Goal: Information Seeking & Learning: Learn about a topic

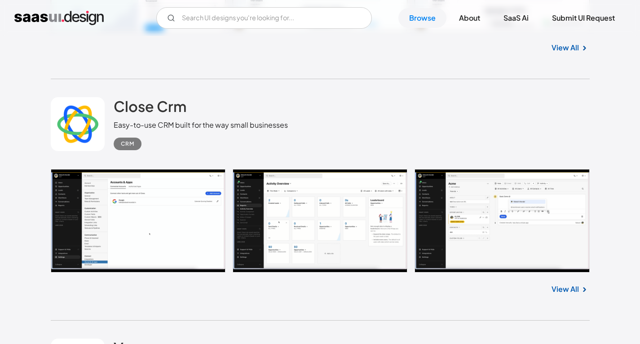
scroll to position [1617, 0]
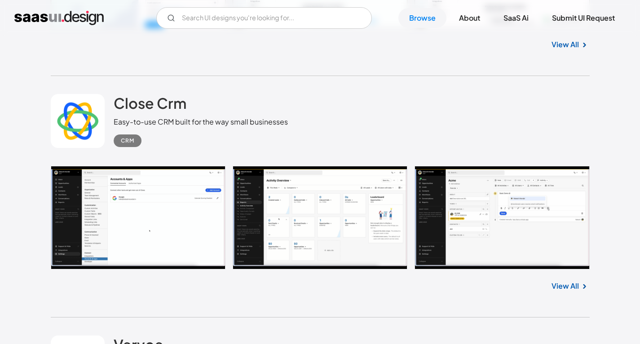
click at [129, 239] on link at bounding box center [320, 217] width 539 height 103
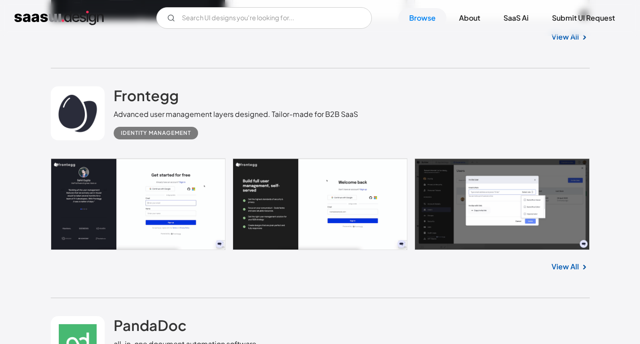
scroll to position [2831, 0]
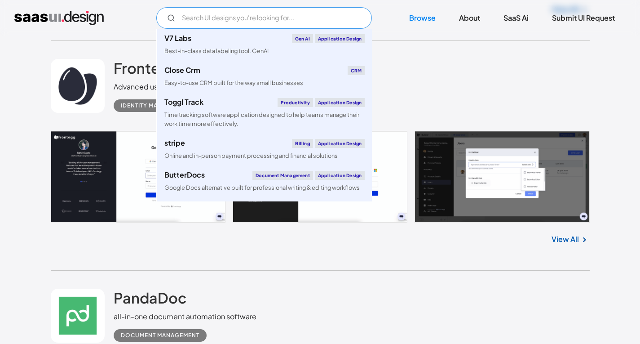
click at [222, 19] on input "Email Form" at bounding box center [264, 18] width 216 height 22
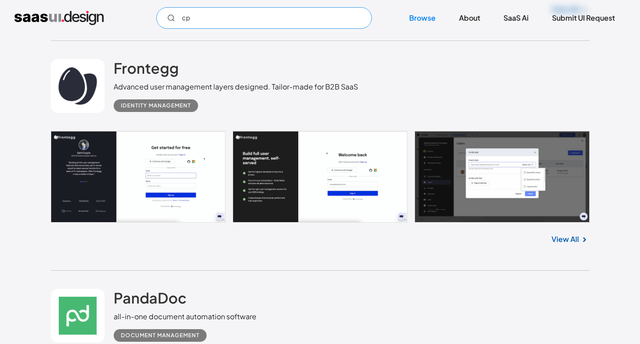
type input "c"
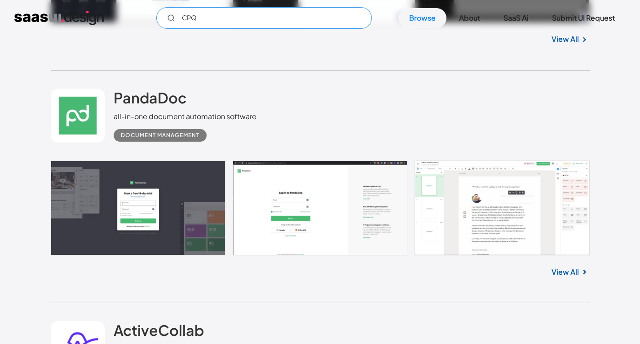
scroll to position [3100, 0]
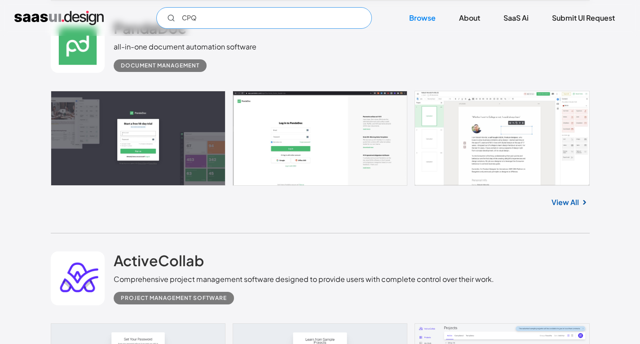
click at [239, 23] on input "CPQ" at bounding box center [264, 18] width 216 height 22
type input "C"
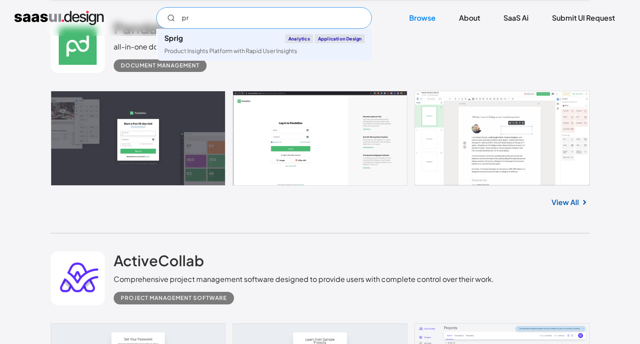
type input "p"
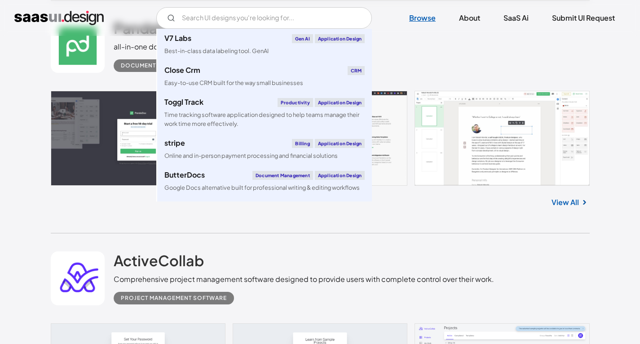
click at [431, 14] on link "Browse" at bounding box center [423, 18] width 48 height 20
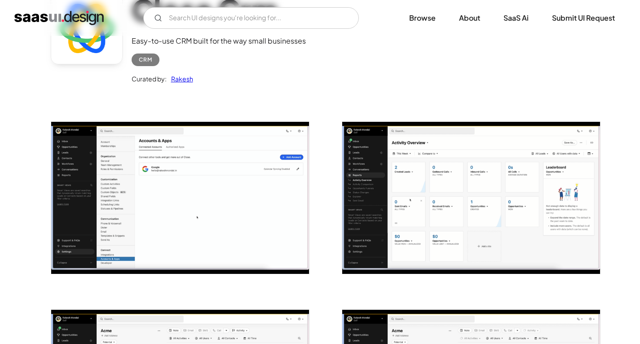
scroll to position [90, 0]
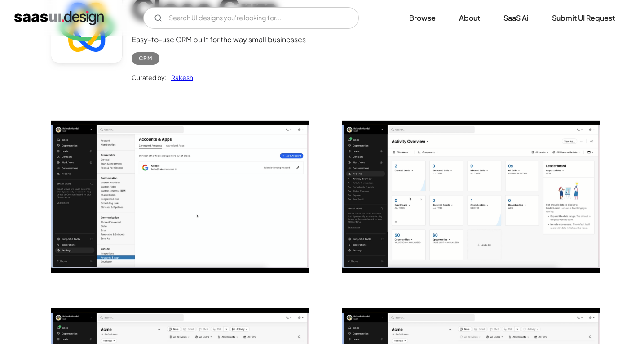
click at [249, 161] on img "open lightbox" at bounding box center [180, 196] width 258 height 152
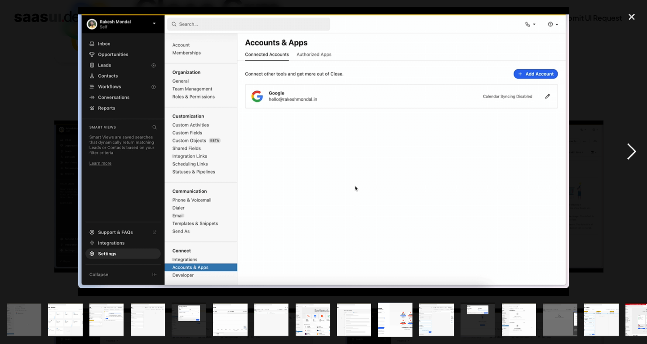
click at [634, 152] on div "next image" at bounding box center [631, 151] width 31 height 289
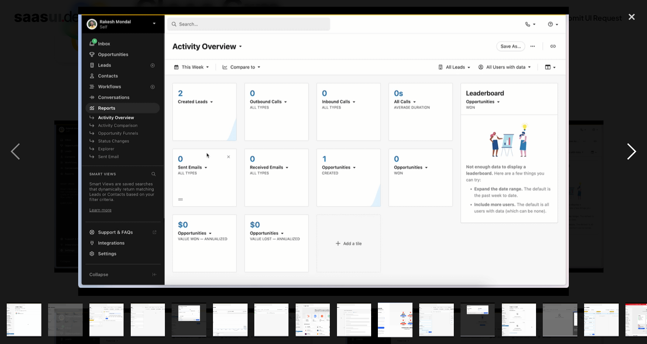
click at [634, 152] on div "next image" at bounding box center [631, 151] width 31 height 289
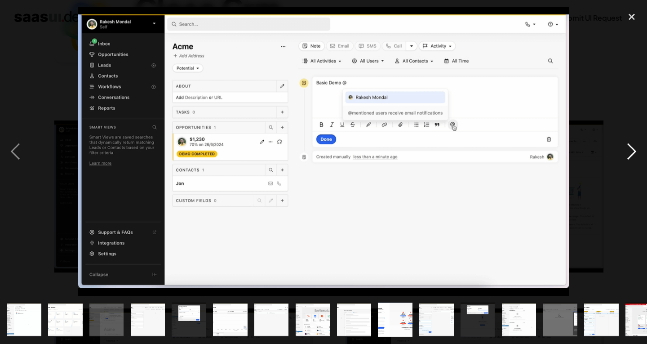
click at [634, 152] on div "next image" at bounding box center [631, 151] width 31 height 289
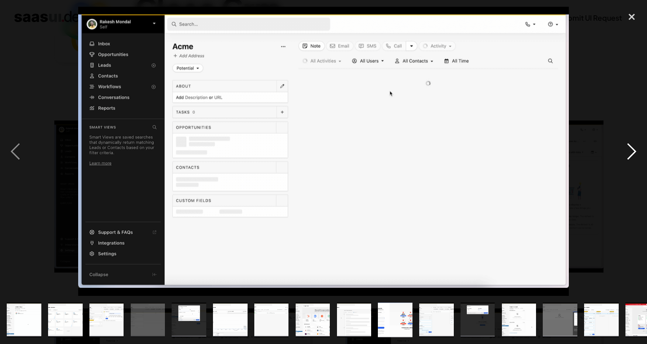
click at [634, 152] on div "next image" at bounding box center [631, 151] width 31 height 289
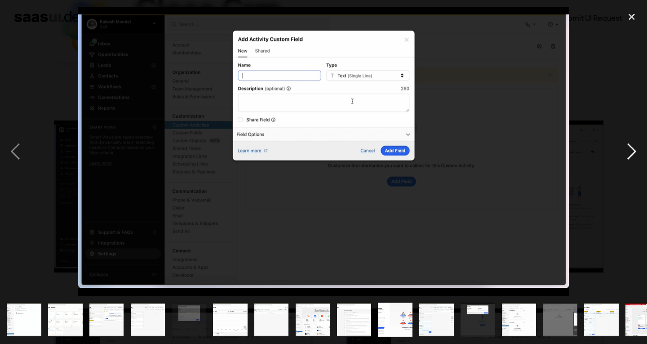
click at [634, 152] on div "next image" at bounding box center [631, 151] width 31 height 289
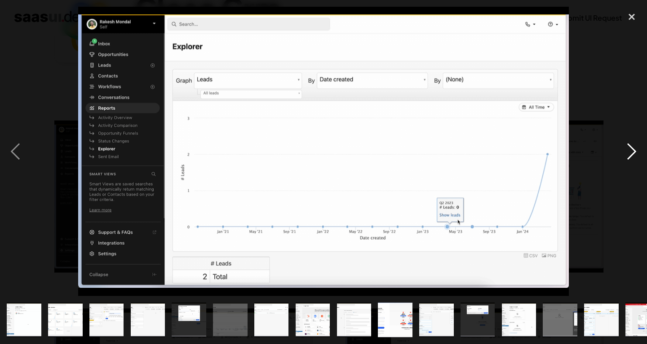
click at [634, 152] on div "next image" at bounding box center [631, 151] width 31 height 289
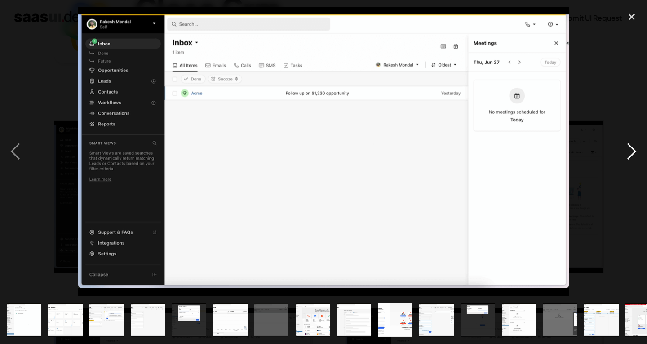
click at [634, 152] on div "next image" at bounding box center [631, 151] width 31 height 289
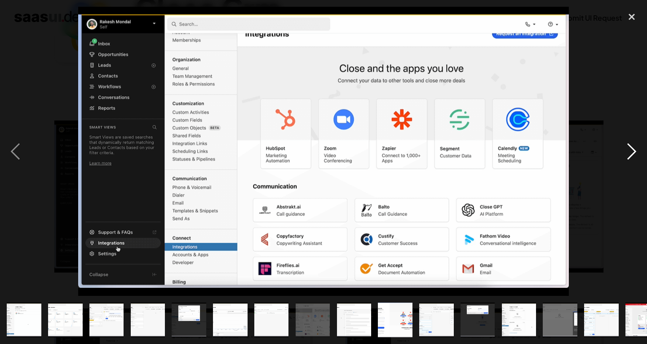
click at [634, 152] on div "next image" at bounding box center [631, 151] width 31 height 289
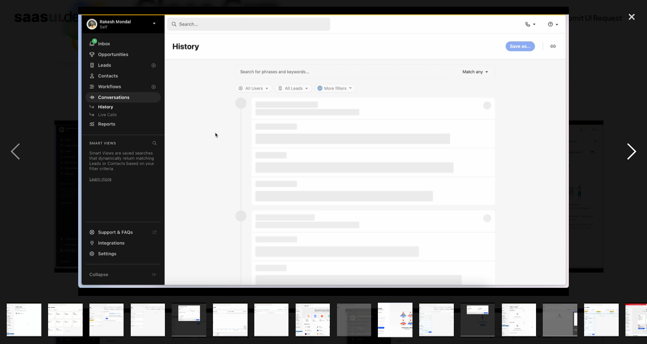
click at [633, 152] on div "next image" at bounding box center [631, 151] width 31 height 289
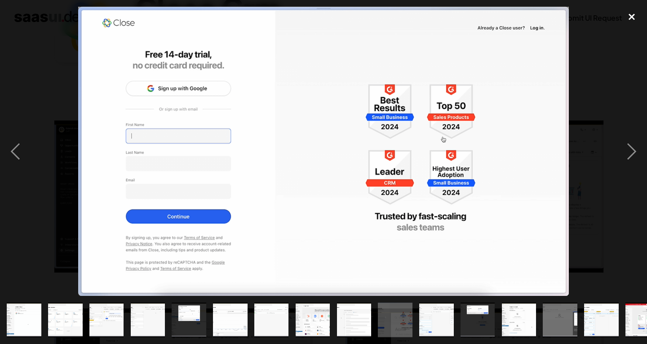
click at [639, 12] on div "close lightbox" at bounding box center [631, 17] width 31 height 20
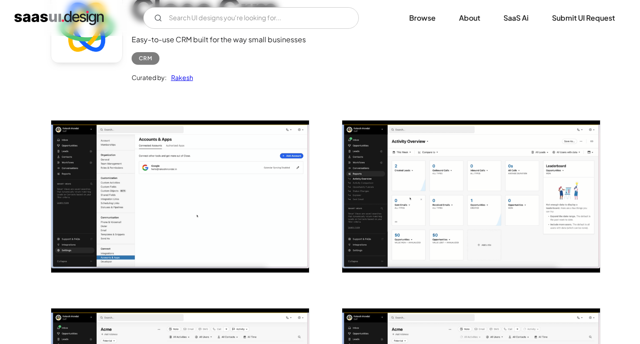
scroll to position [0, 0]
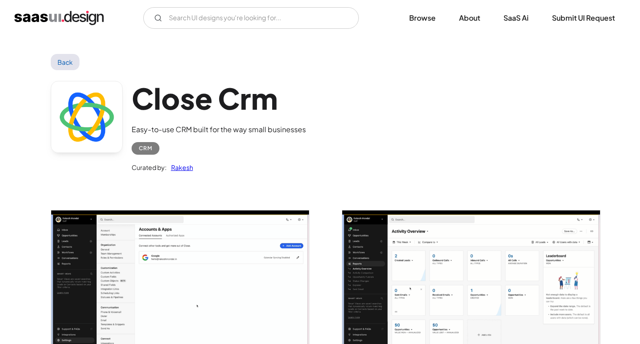
click at [66, 64] on link "Back" at bounding box center [65, 62] width 29 height 16
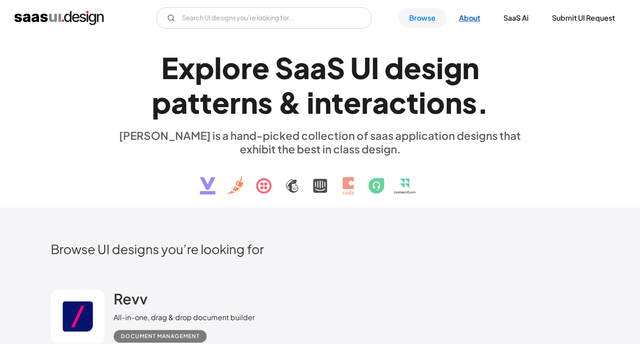
click at [476, 16] on link "About" at bounding box center [469, 18] width 43 height 20
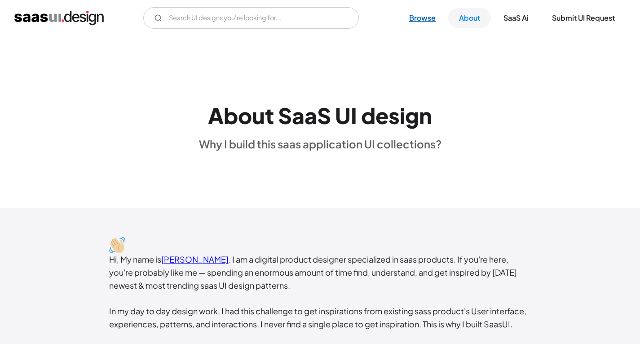
click at [425, 19] on link "Browse" at bounding box center [423, 18] width 48 height 20
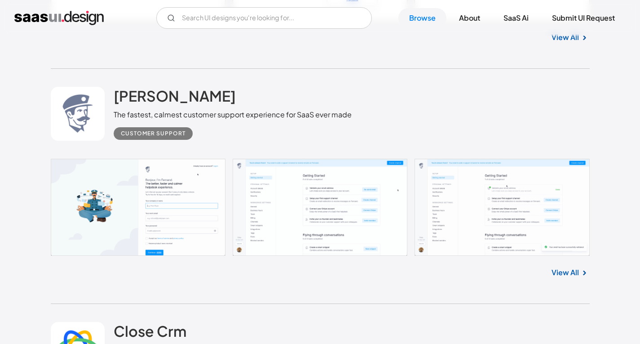
scroll to position [1393, 0]
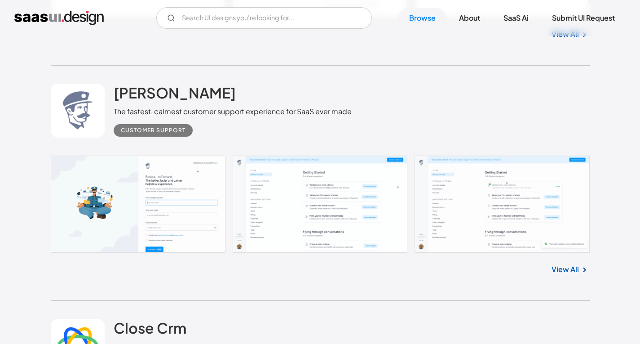
click at [572, 269] on link "View All" at bounding box center [565, 269] width 27 height 11
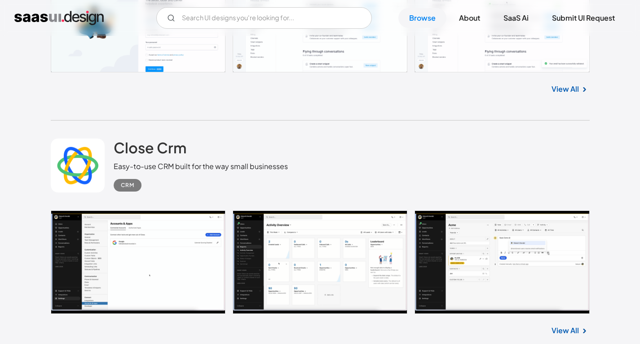
scroll to position [1662, 0]
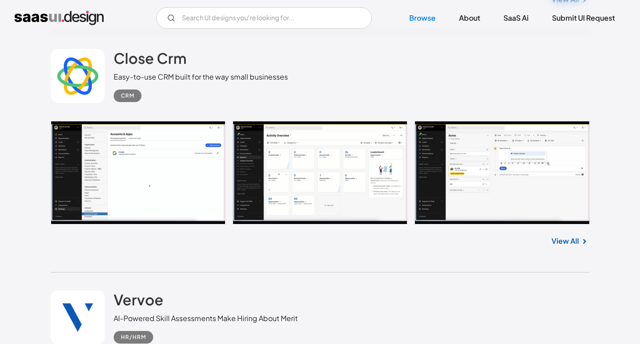
click at [329, 163] on link at bounding box center [320, 172] width 539 height 103
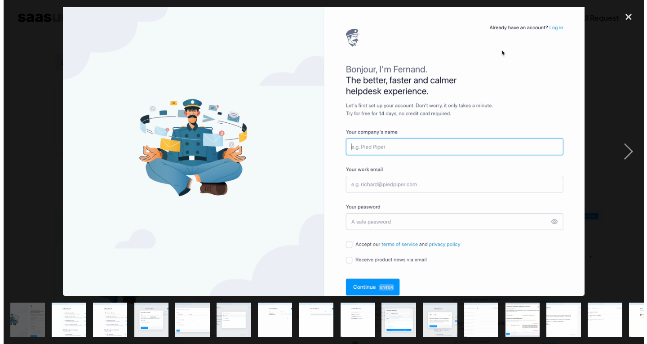
scroll to position [90, 0]
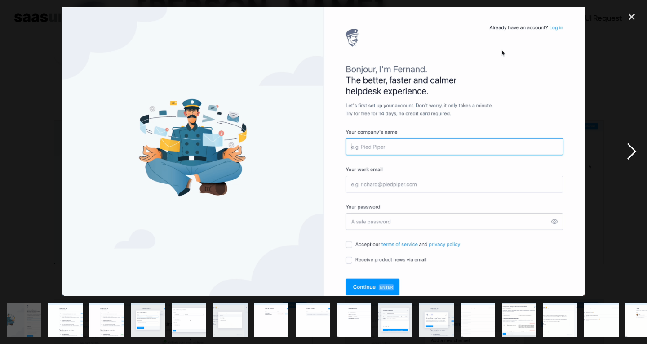
click at [633, 151] on div "next image" at bounding box center [631, 151] width 31 height 289
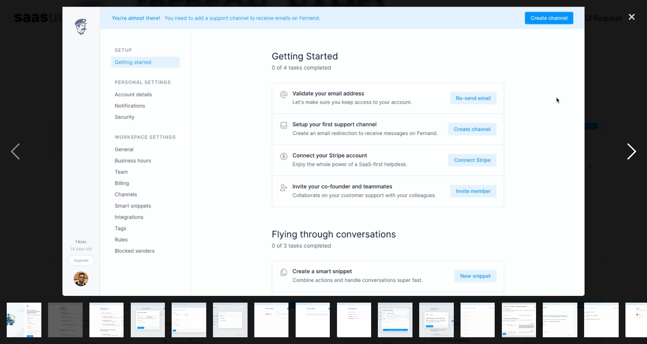
click at [627, 153] on div "next image" at bounding box center [631, 151] width 31 height 289
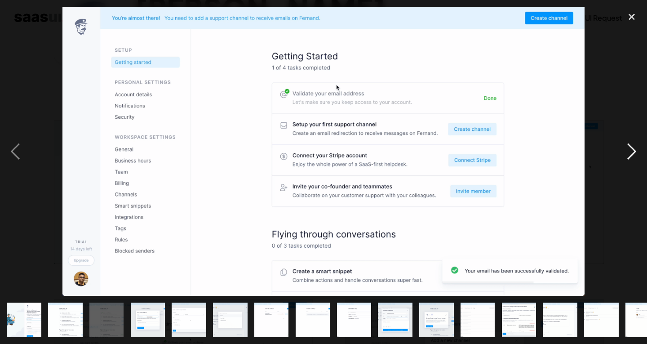
click at [627, 153] on div "next image" at bounding box center [631, 151] width 31 height 289
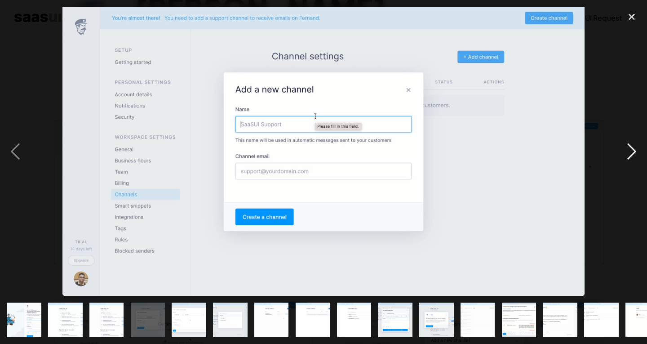
click at [629, 152] on div "next image" at bounding box center [631, 151] width 31 height 289
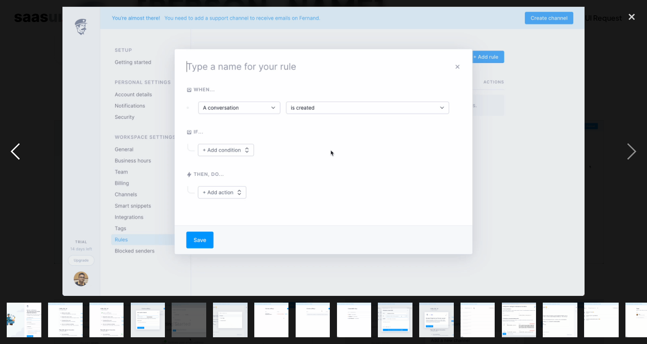
click at [20, 146] on div "previous image" at bounding box center [15, 151] width 31 height 289
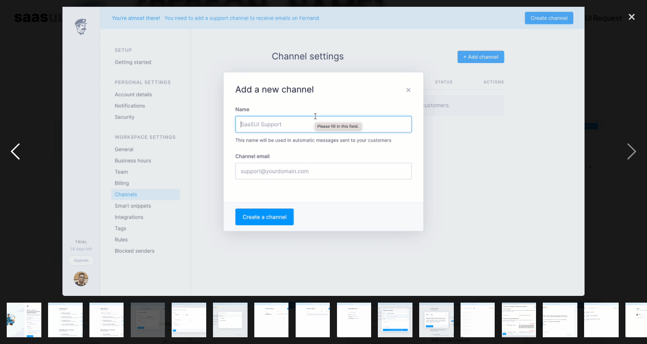
click at [20, 146] on div "previous image" at bounding box center [15, 151] width 31 height 289
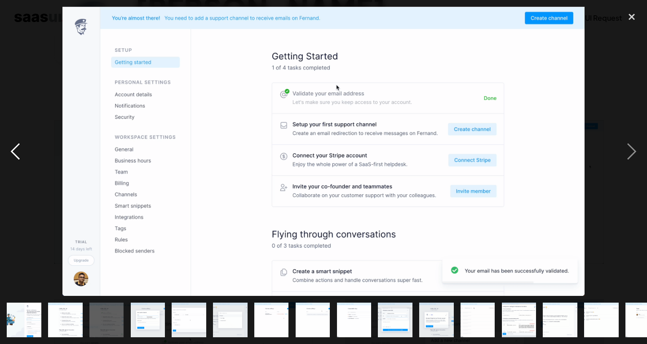
click at [20, 146] on div "previous image" at bounding box center [15, 151] width 31 height 289
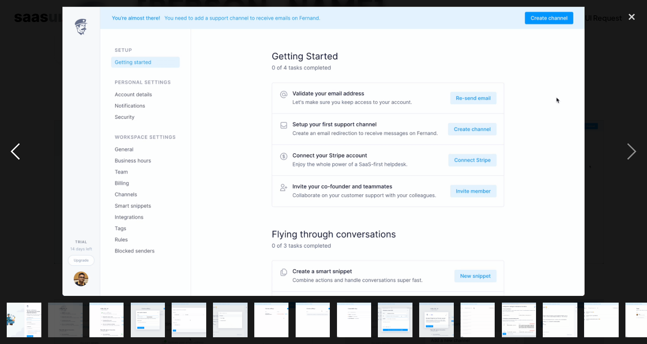
click at [19, 146] on div "previous image" at bounding box center [15, 151] width 31 height 289
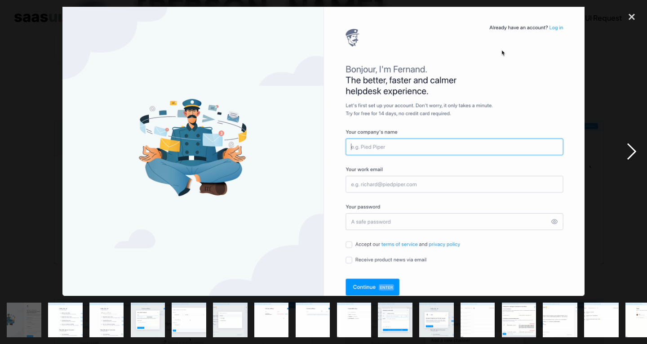
click at [633, 145] on div "next image" at bounding box center [631, 151] width 31 height 289
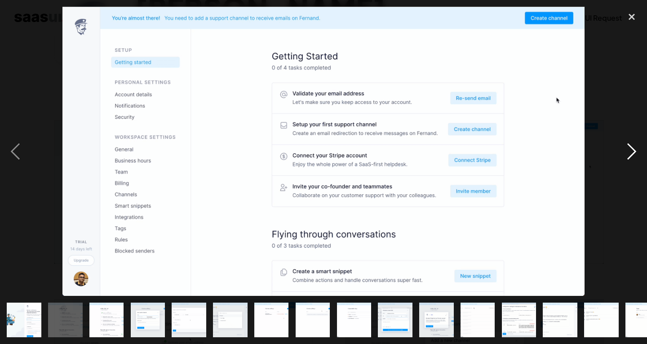
click at [635, 151] on div "next image" at bounding box center [631, 151] width 31 height 289
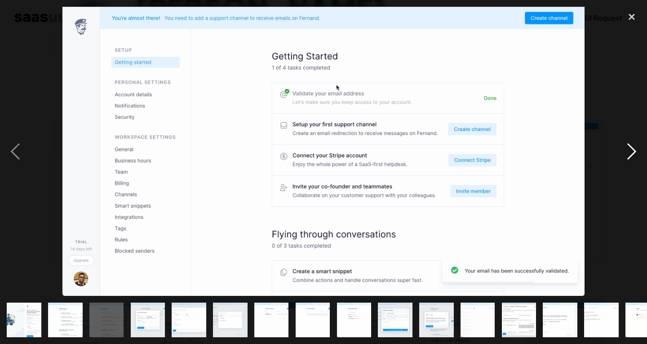
click at [629, 145] on div "next image" at bounding box center [631, 151] width 31 height 289
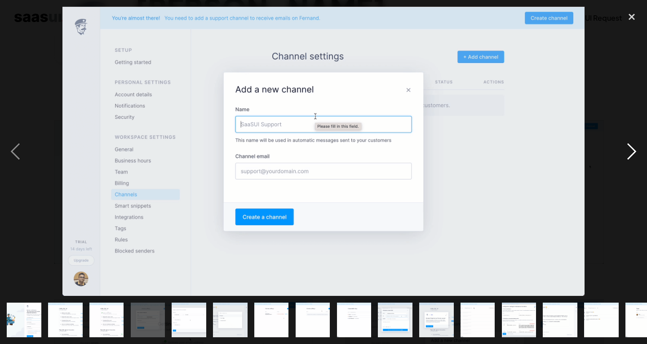
click at [624, 148] on div "next image" at bounding box center [631, 151] width 31 height 289
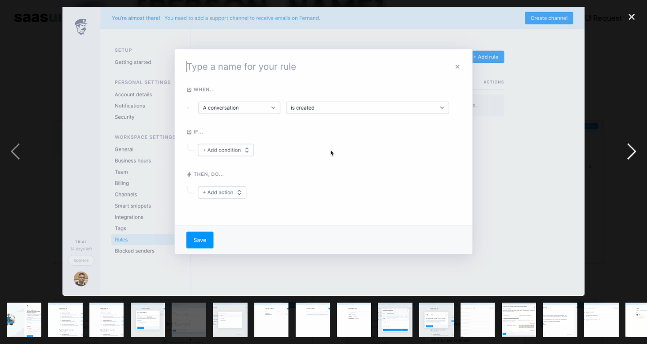
click at [624, 148] on div "next image" at bounding box center [631, 151] width 31 height 289
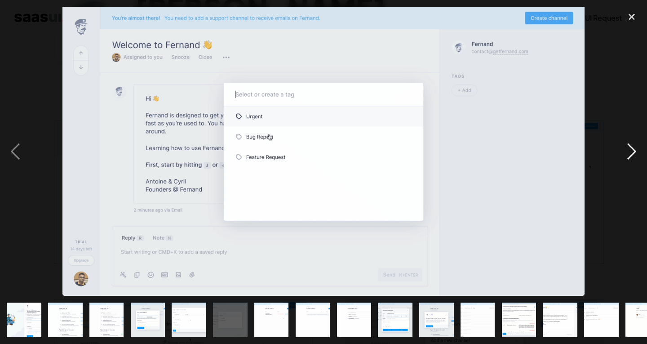
click at [624, 148] on div "next image" at bounding box center [631, 151] width 31 height 289
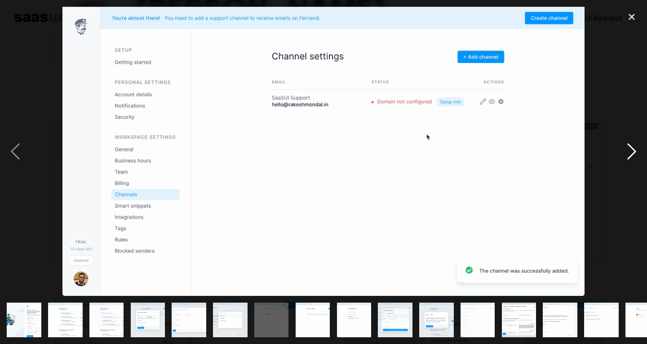
click at [624, 148] on div "next image" at bounding box center [631, 151] width 31 height 289
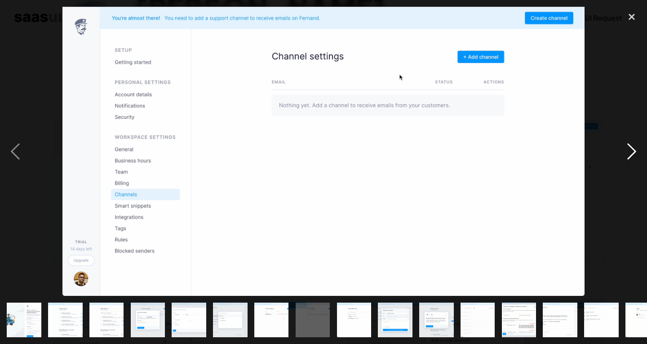
click at [624, 148] on div "next image" at bounding box center [631, 151] width 31 height 289
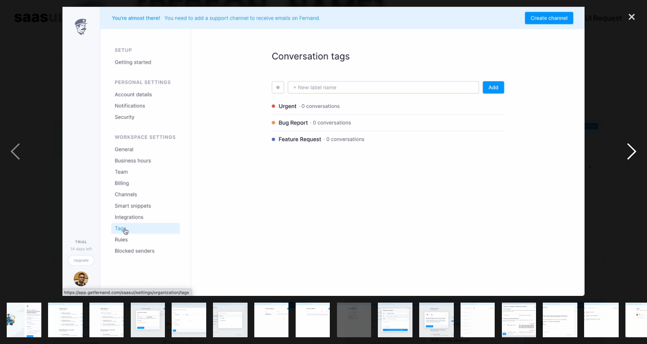
click at [624, 148] on div "next image" at bounding box center [631, 151] width 31 height 289
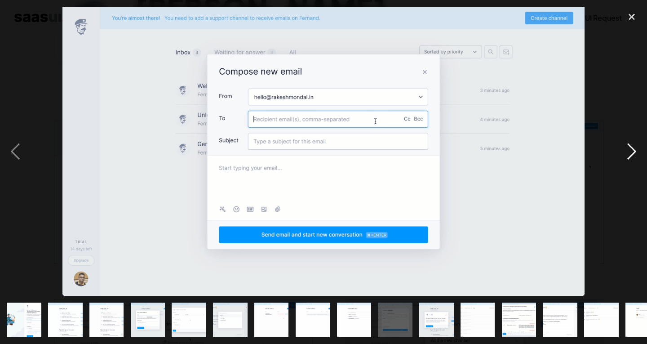
click at [624, 148] on div "next image" at bounding box center [631, 151] width 31 height 289
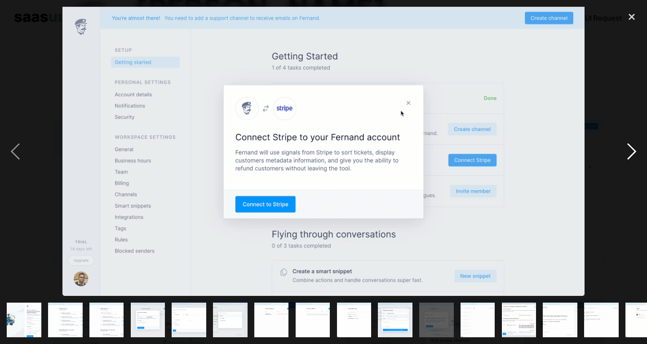
click at [624, 148] on div "next image" at bounding box center [631, 151] width 31 height 289
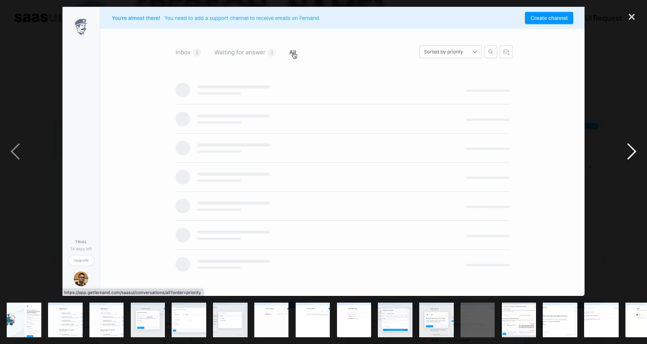
click at [624, 148] on div "next image" at bounding box center [631, 151] width 31 height 289
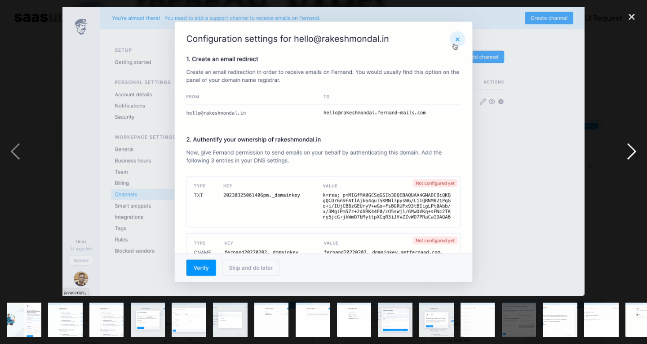
click at [624, 148] on div "next image" at bounding box center [631, 151] width 31 height 289
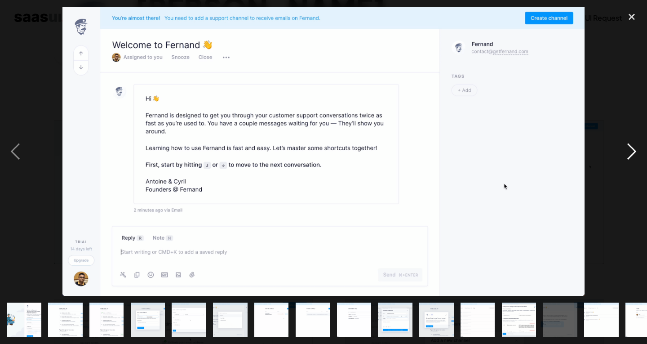
click at [624, 148] on div "next image" at bounding box center [631, 151] width 31 height 289
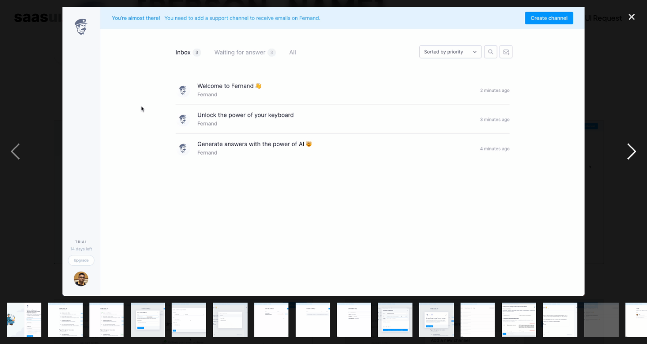
click at [628, 143] on div "next image" at bounding box center [631, 151] width 31 height 289
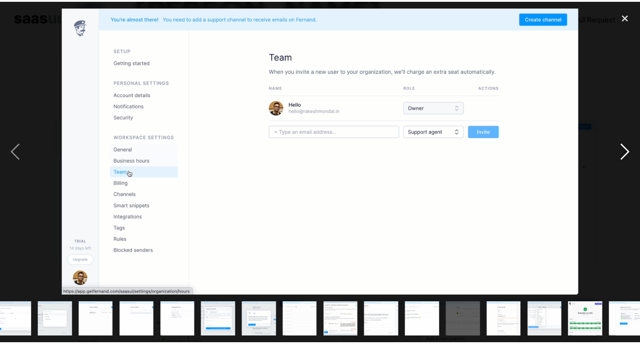
scroll to position [0, 185]
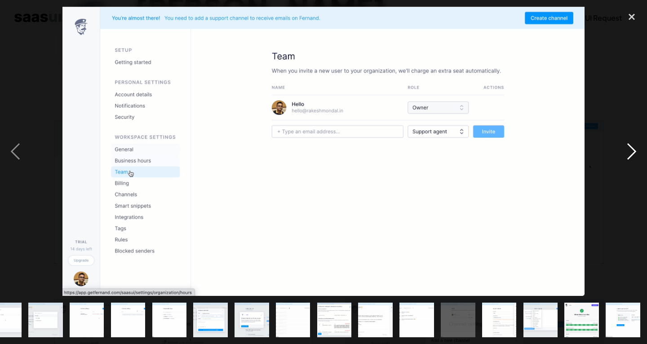
click at [632, 151] on div "next image" at bounding box center [631, 151] width 31 height 289
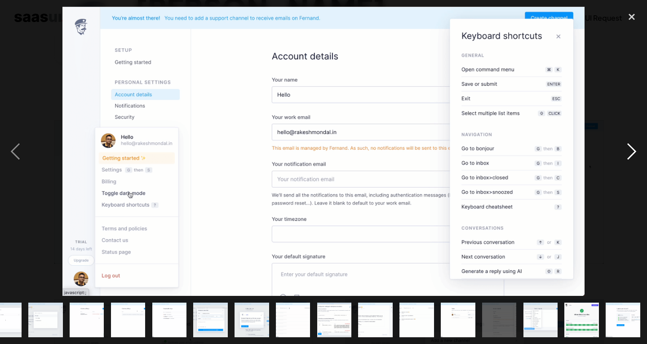
click at [632, 151] on div "next image" at bounding box center [631, 151] width 31 height 289
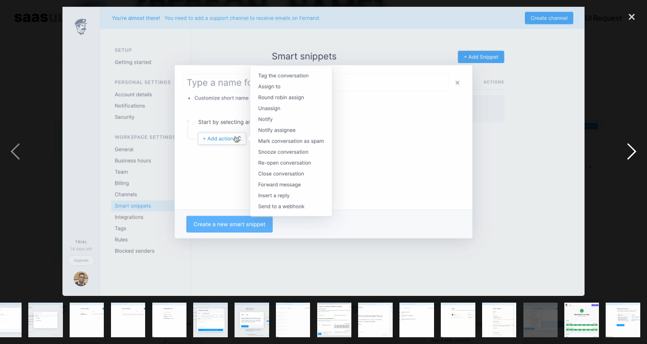
click at [632, 151] on div "next image" at bounding box center [631, 151] width 31 height 289
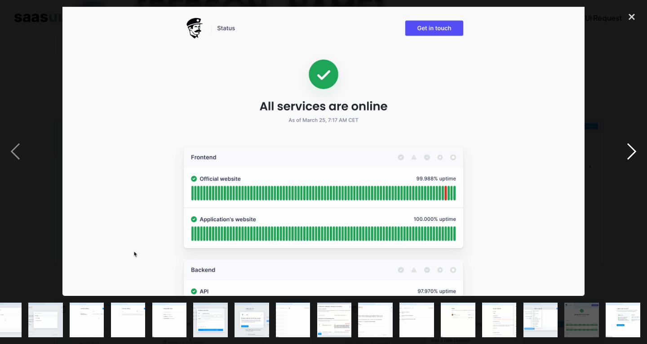
click at [632, 151] on div "next image" at bounding box center [631, 151] width 31 height 289
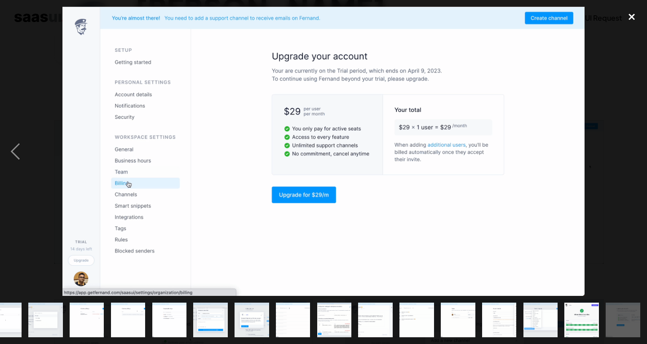
click at [626, 15] on div "close lightbox" at bounding box center [631, 17] width 31 height 20
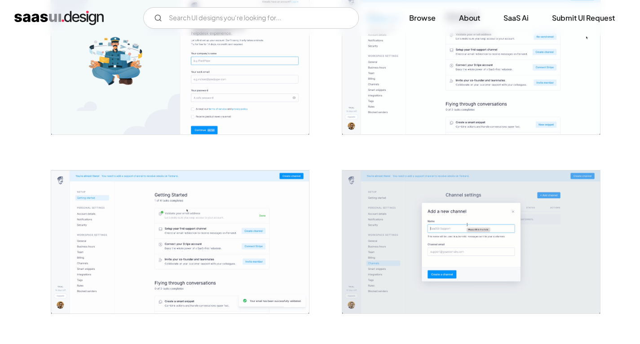
scroll to position [225, 0]
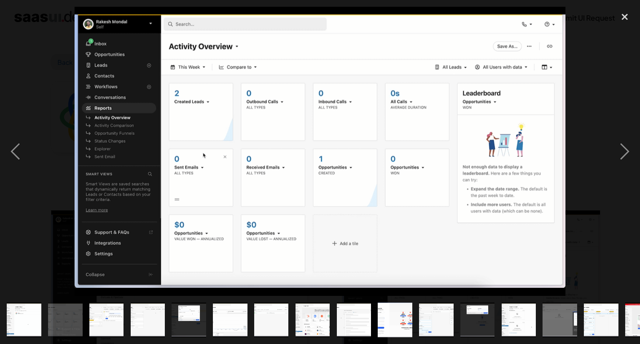
scroll to position [135, 0]
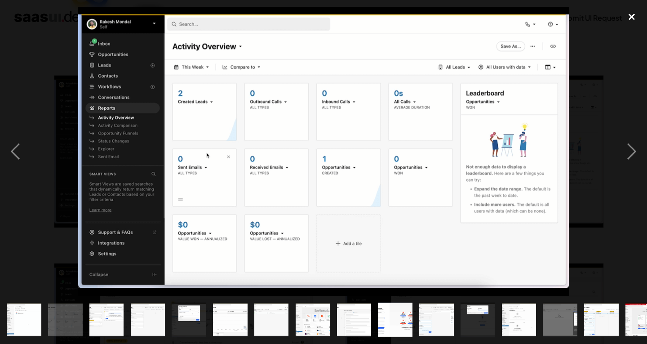
click at [633, 14] on div "close lightbox" at bounding box center [631, 17] width 31 height 20
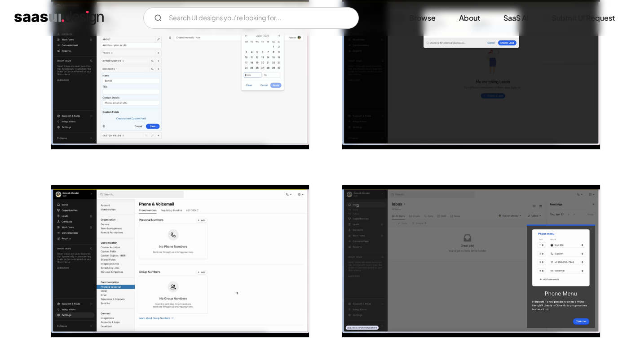
scroll to position [1168, 0]
